Goal: Information Seeking & Learning: Learn about a topic

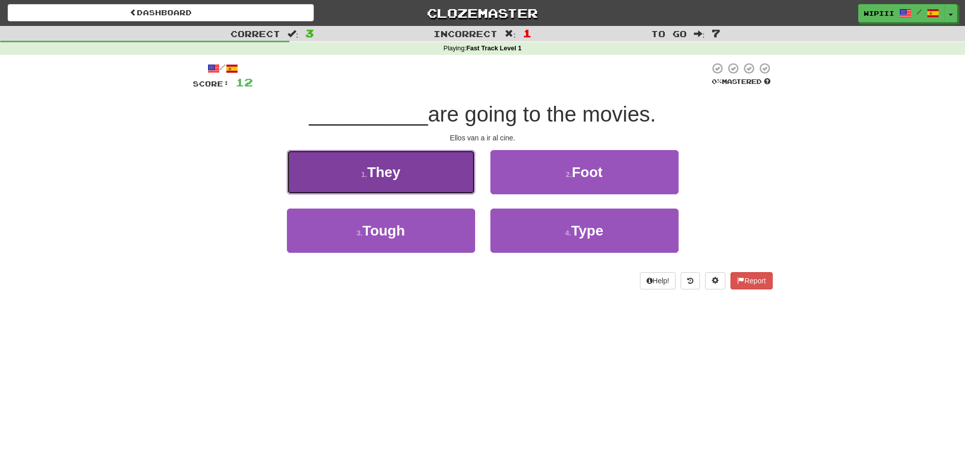
click at [415, 176] on button "1 . They" at bounding box center [381, 172] width 188 height 44
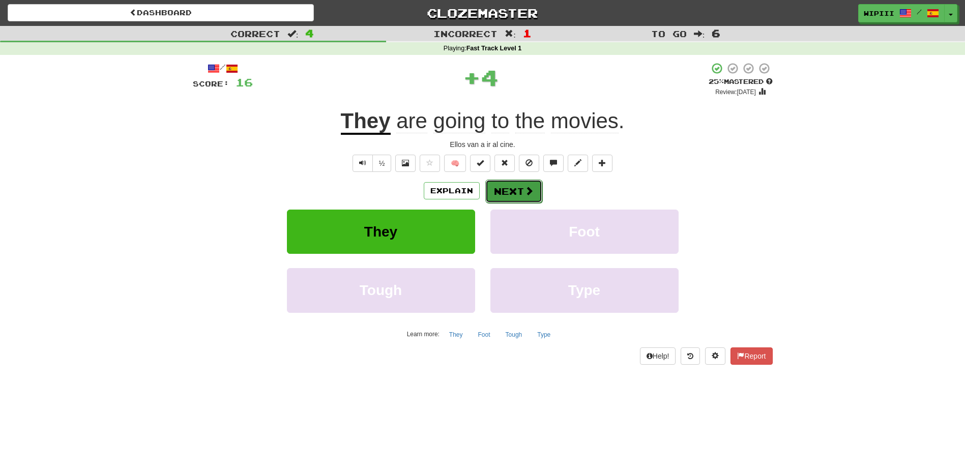
click at [502, 188] on button "Next" at bounding box center [513, 190] width 57 height 23
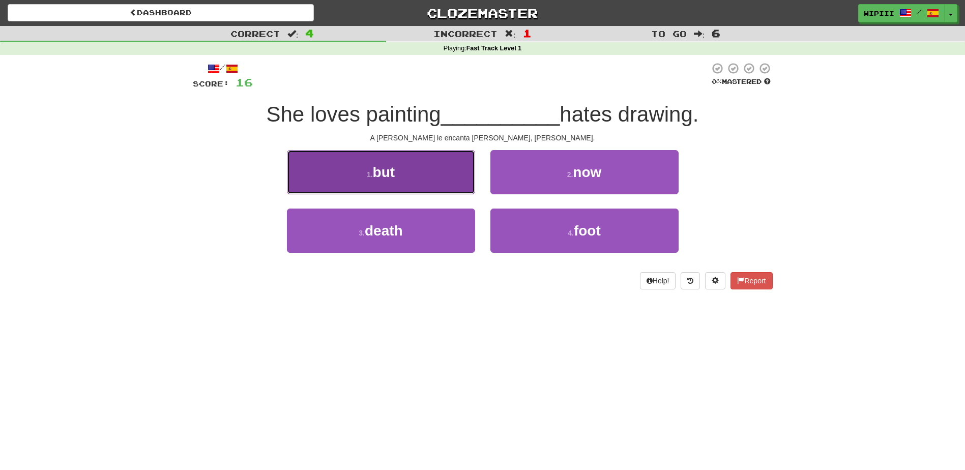
click at [396, 181] on button "1 . but" at bounding box center [381, 172] width 188 height 44
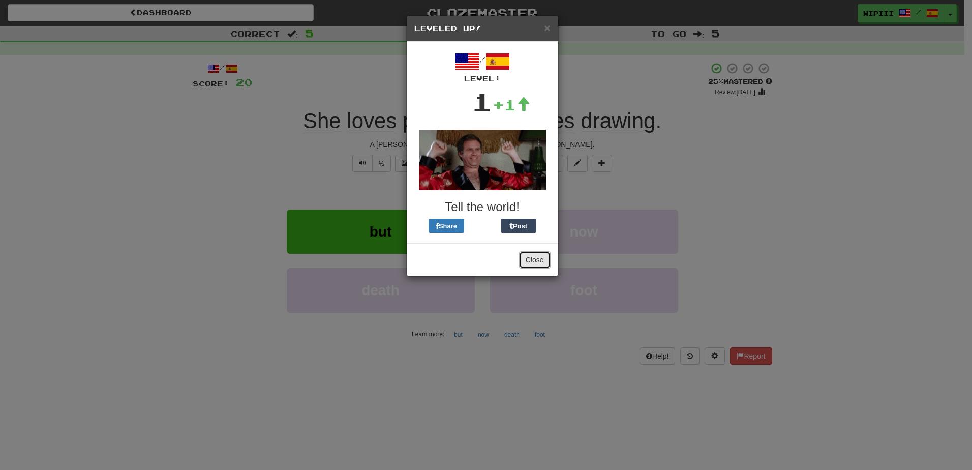
click at [538, 259] on button "Close" at bounding box center [535, 259] width 32 height 17
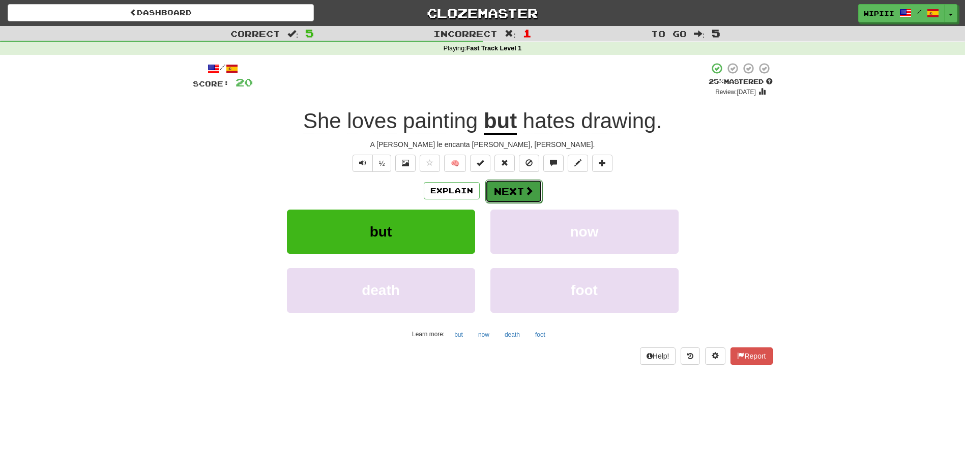
click at [517, 194] on button "Next" at bounding box center [513, 190] width 57 height 23
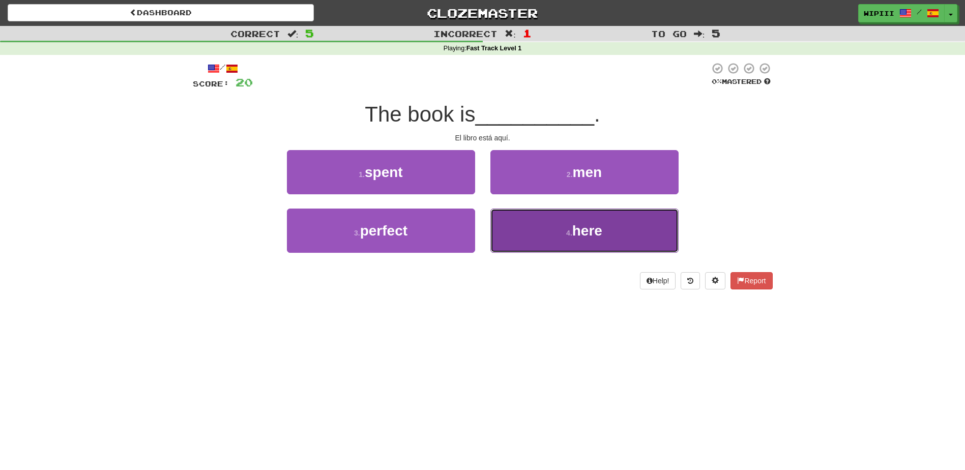
click at [531, 226] on button "4 . here" at bounding box center [584, 230] width 188 height 44
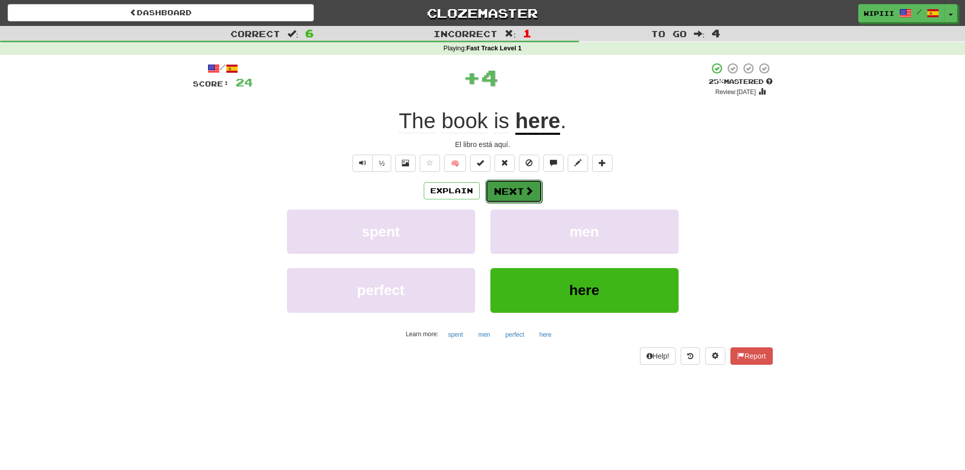
click at [515, 193] on button "Next" at bounding box center [513, 190] width 57 height 23
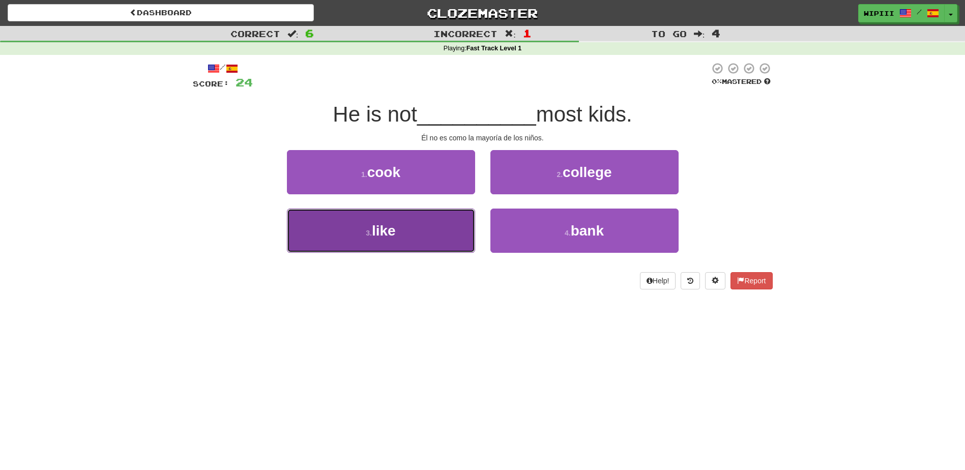
click at [411, 243] on button "3 . like" at bounding box center [381, 230] width 188 height 44
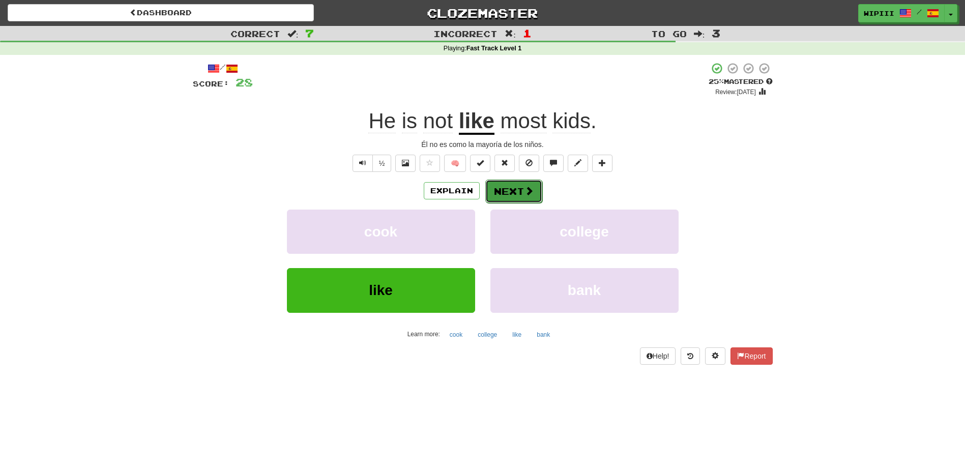
click at [504, 191] on button "Next" at bounding box center [513, 190] width 57 height 23
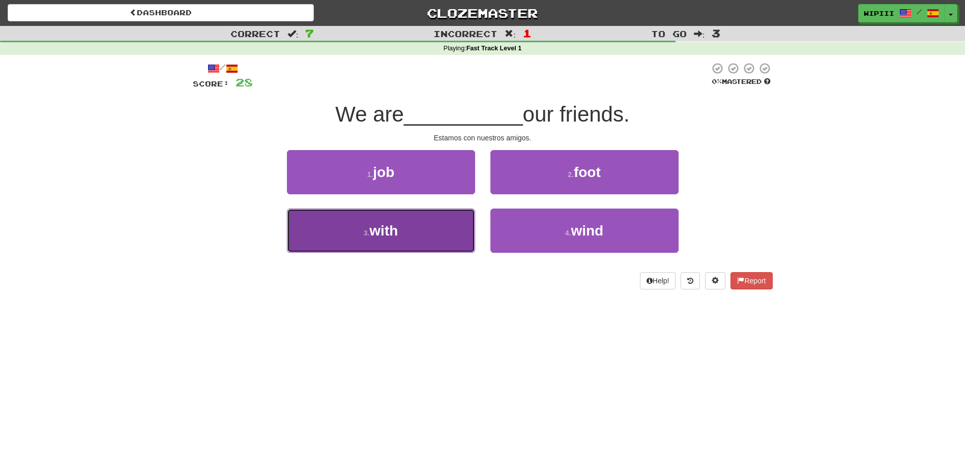
click at [403, 234] on button "3 . with" at bounding box center [381, 230] width 188 height 44
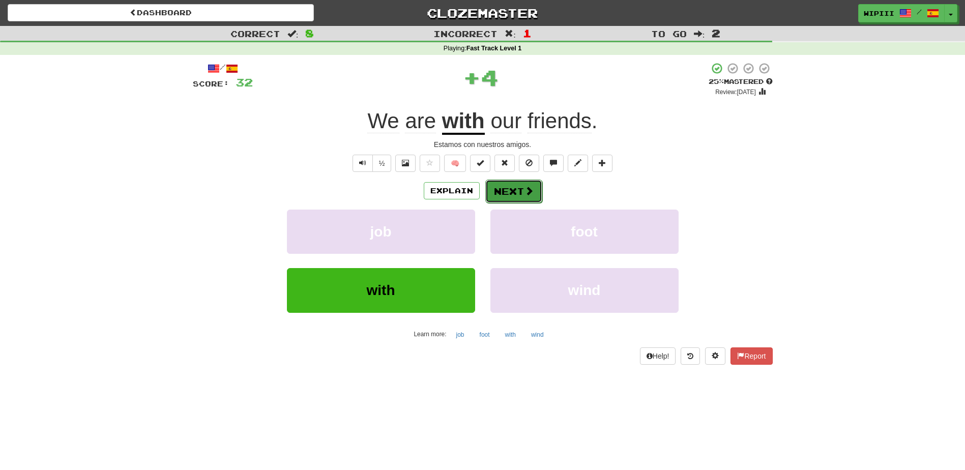
click at [501, 194] on button "Next" at bounding box center [513, 190] width 57 height 23
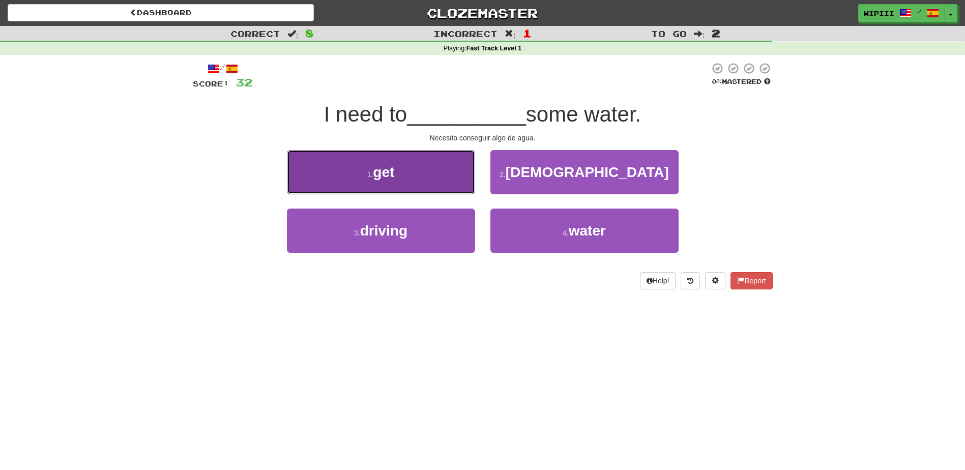
click at [381, 178] on span "get" at bounding box center [383, 172] width 21 height 16
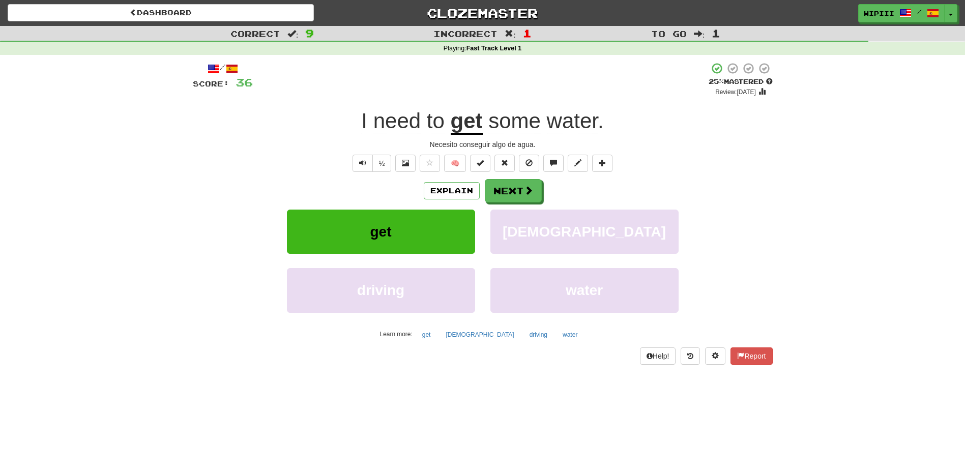
click at [466, 126] on u "get" at bounding box center [466, 122] width 32 height 26
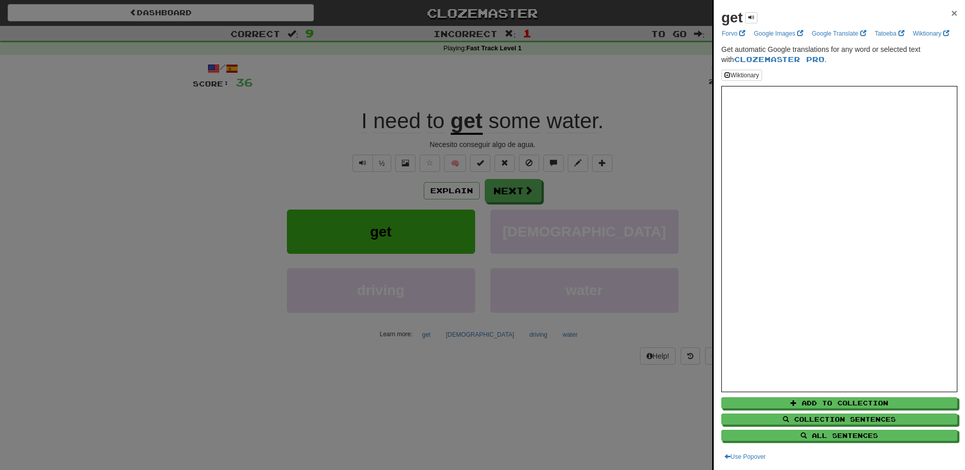
click at [951, 9] on span "×" at bounding box center [954, 13] width 6 height 12
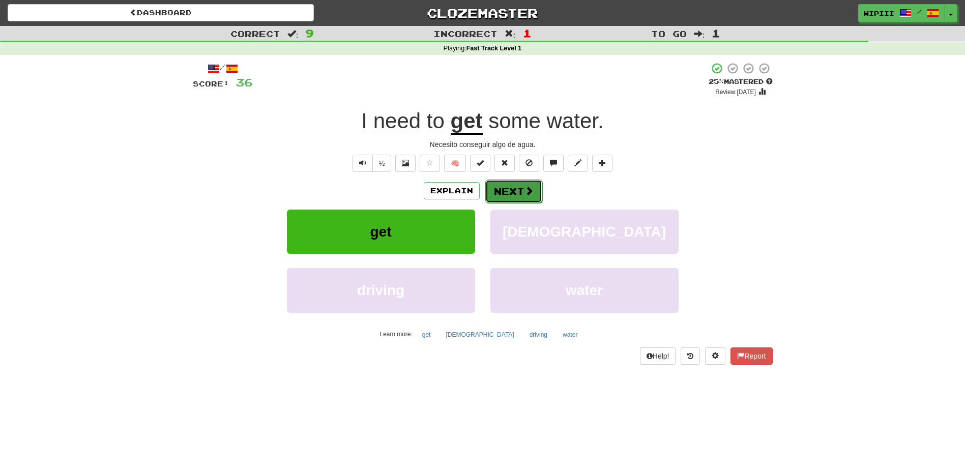
click at [509, 194] on button "Next" at bounding box center [513, 190] width 57 height 23
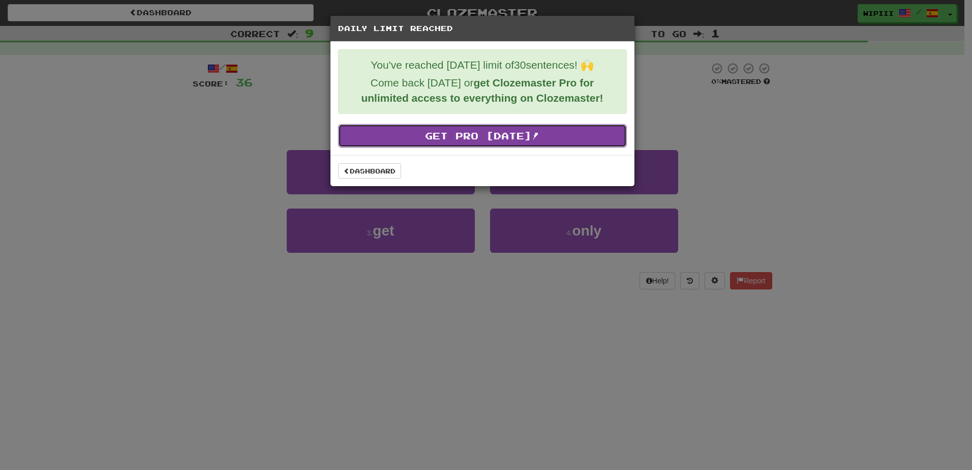
click at [479, 143] on link "Get Pro [DATE]!" at bounding box center [482, 135] width 289 height 23
